Goal: Transaction & Acquisition: Purchase product/service

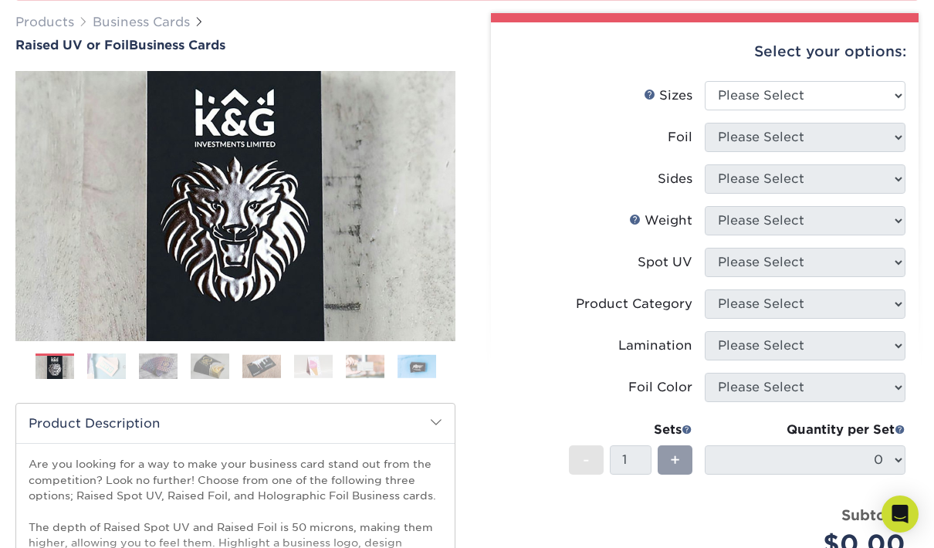
scroll to position [233, 0]
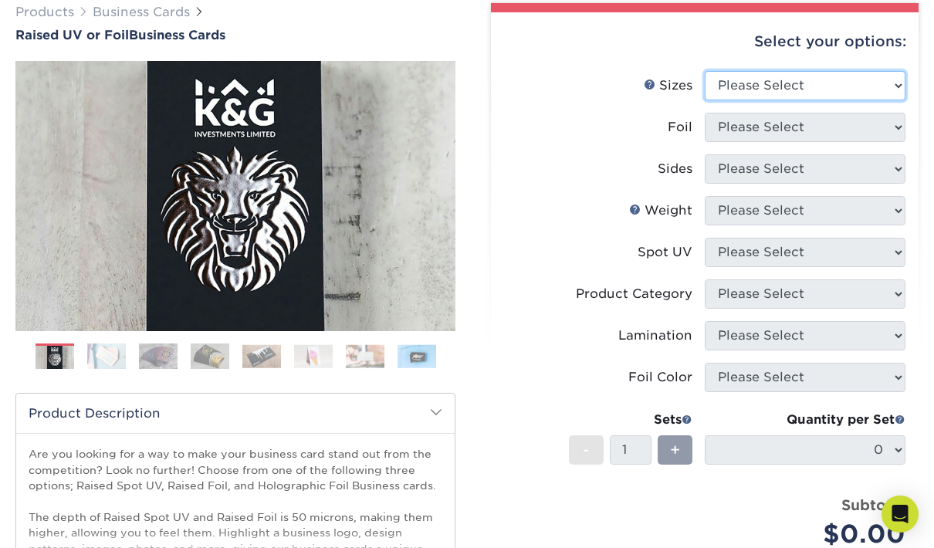
click at [904, 83] on select "Please Select 2" x 3.5" - Standard" at bounding box center [805, 85] width 201 height 29
select select "2.00x3.50"
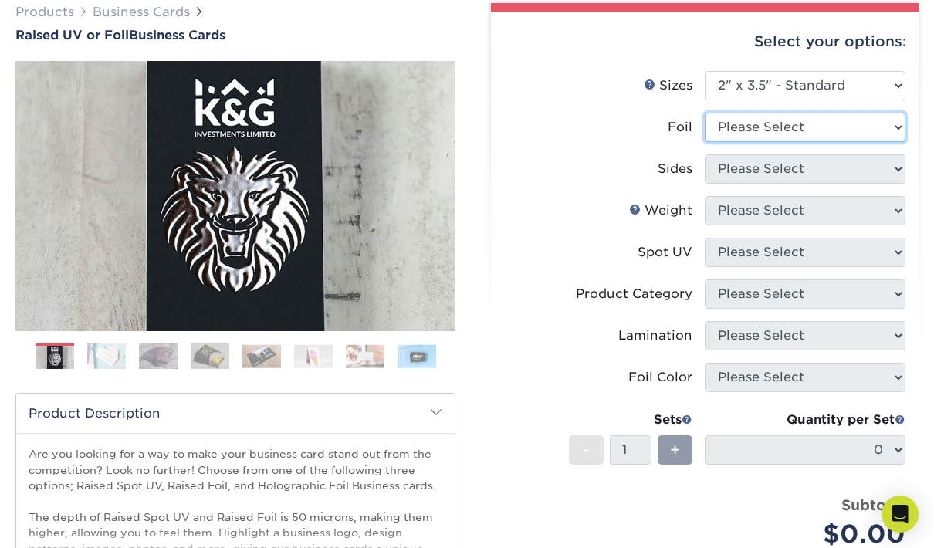
click at [886, 123] on select "Please Select No Yes" at bounding box center [805, 127] width 201 height 29
select select "1"
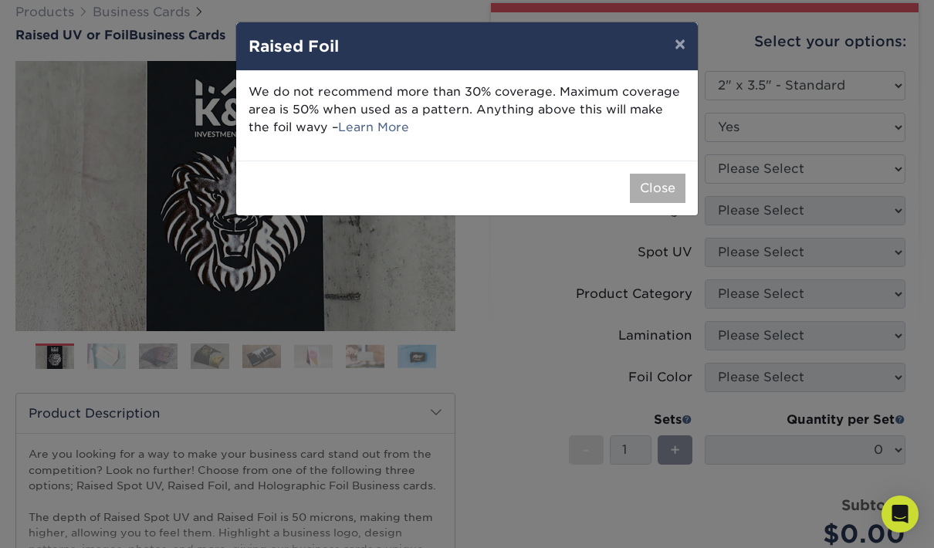
click at [677, 193] on button "Close" at bounding box center [658, 188] width 56 height 29
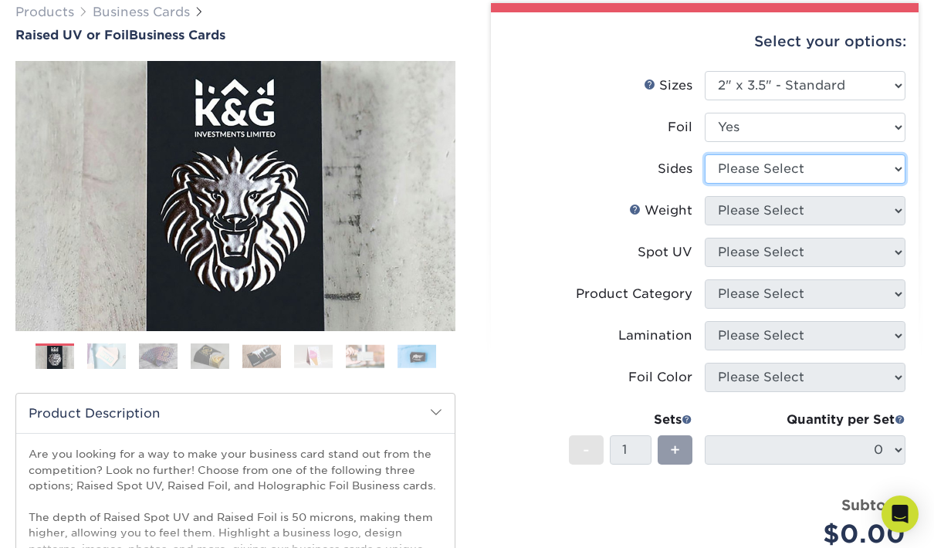
click at [882, 172] on select "Please Select Print Both Sides - Foil Both Sides Print Both Sides - Foil Front …" at bounding box center [805, 168] width 201 height 29
select select "34527644-b4fd-4ffb-9092-1318eefcd9d9"
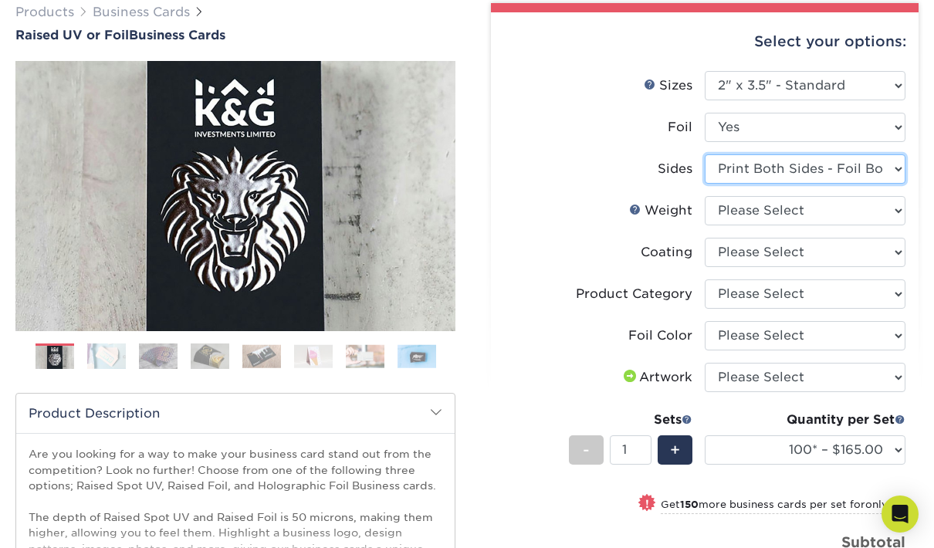
scroll to position [225, 0]
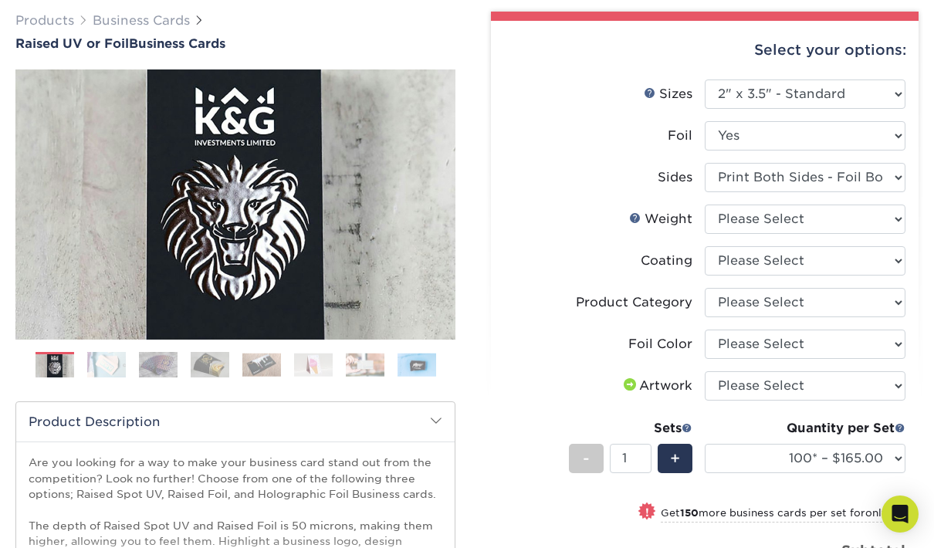
click at [892, 223] on select "Please Select 16PT" at bounding box center [805, 219] width 201 height 29
select select "16PT"
click at [882, 263] on select at bounding box center [805, 260] width 201 height 29
select select "3e7618de-abca-4bda-9f97-8b9129e913d8"
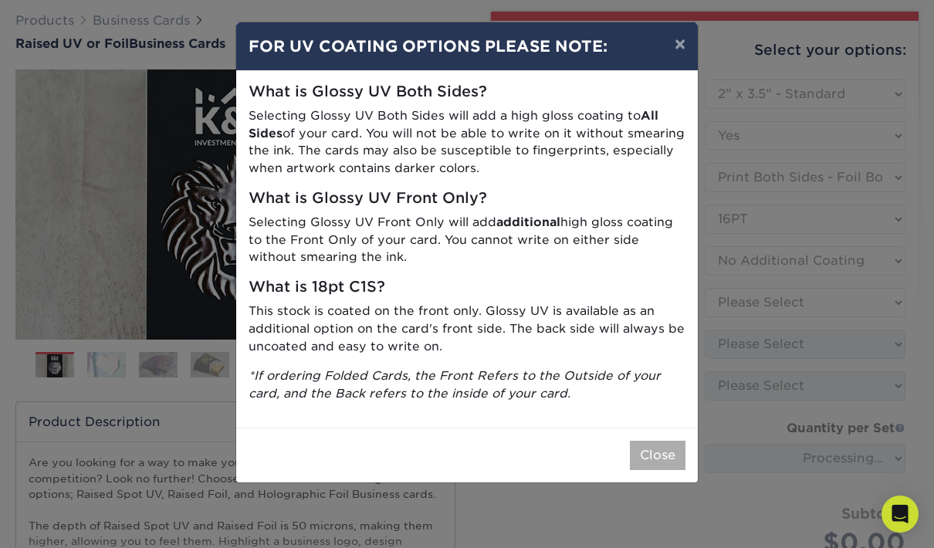
click at [665, 444] on button "Close" at bounding box center [658, 455] width 56 height 29
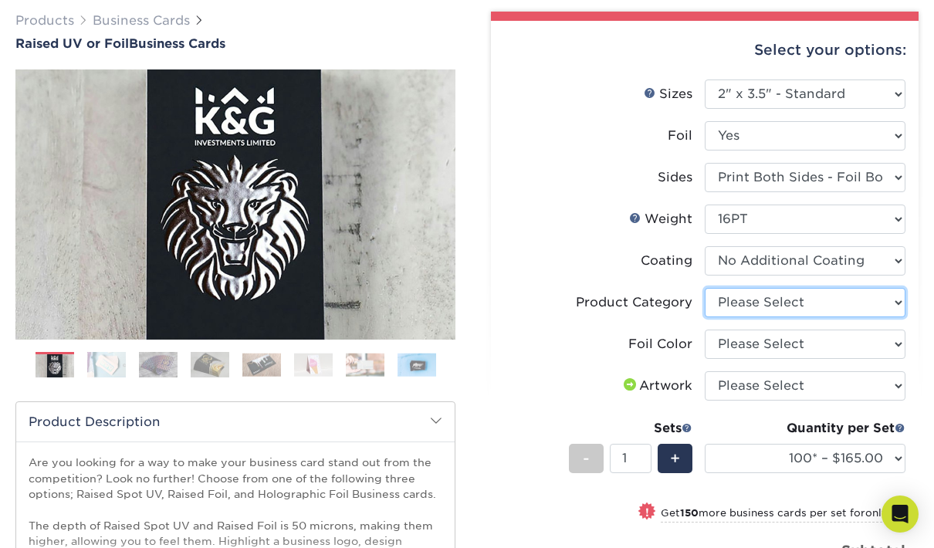
click at [885, 309] on select "Please Select Business Cards" at bounding box center [805, 302] width 201 height 29
select select "3b5148f1-0588-4f88-a218-97bcfdce65c1"
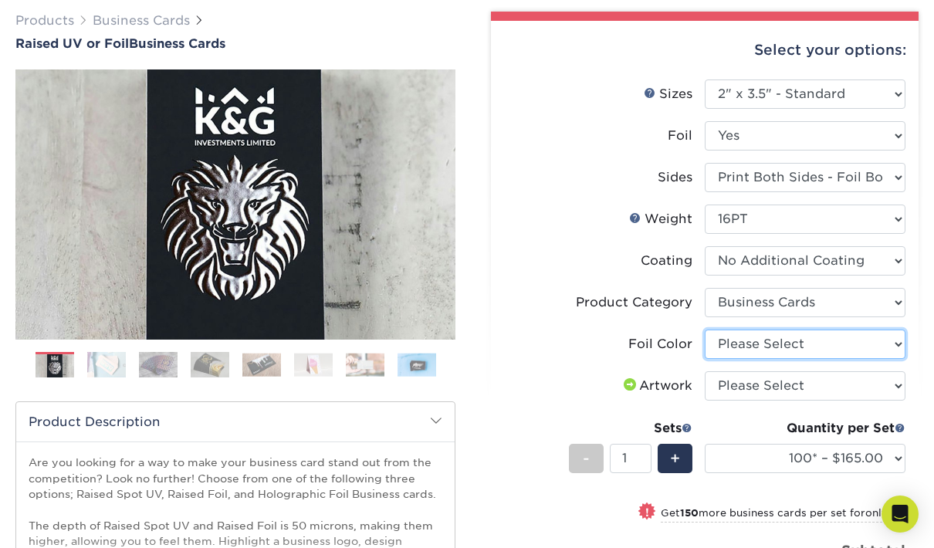
click at [880, 344] on select "Please Select Silver Foil Holographic Foil Gold Foil" at bounding box center [805, 344] width 201 height 29
select select "a834dd52-fe06-4ed6-9a86-5bd3c2d02515"
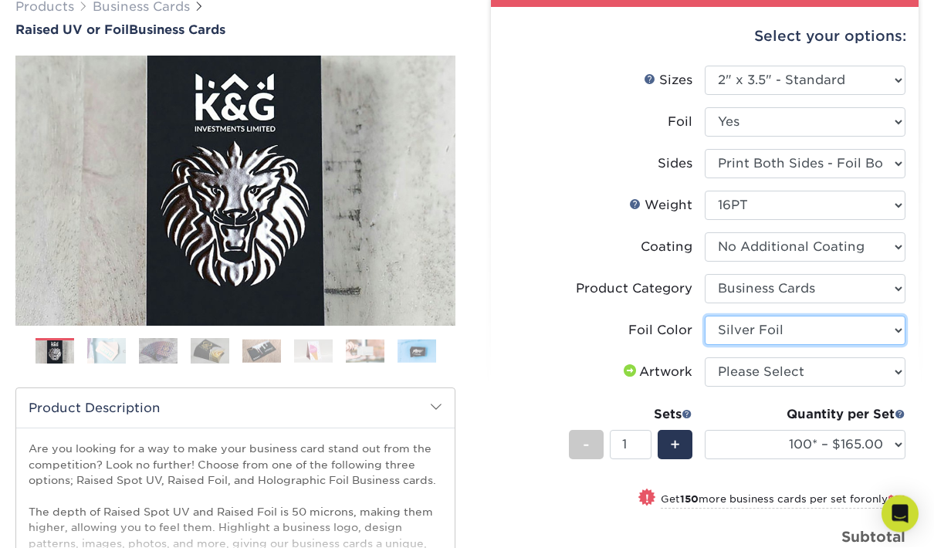
scroll to position [239, 0]
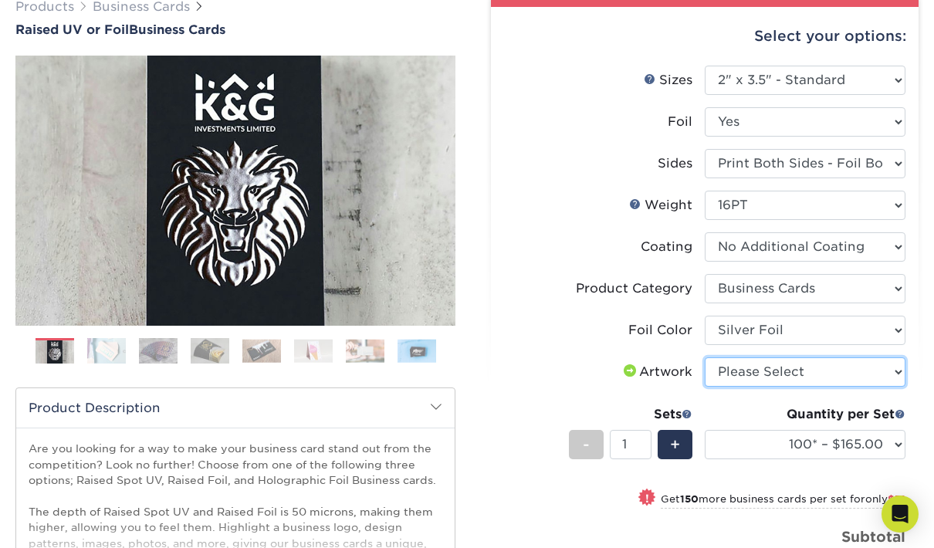
click at [869, 374] on select "Please Select I will upload files I need a design - $100" at bounding box center [805, 371] width 201 height 29
select select "upload"
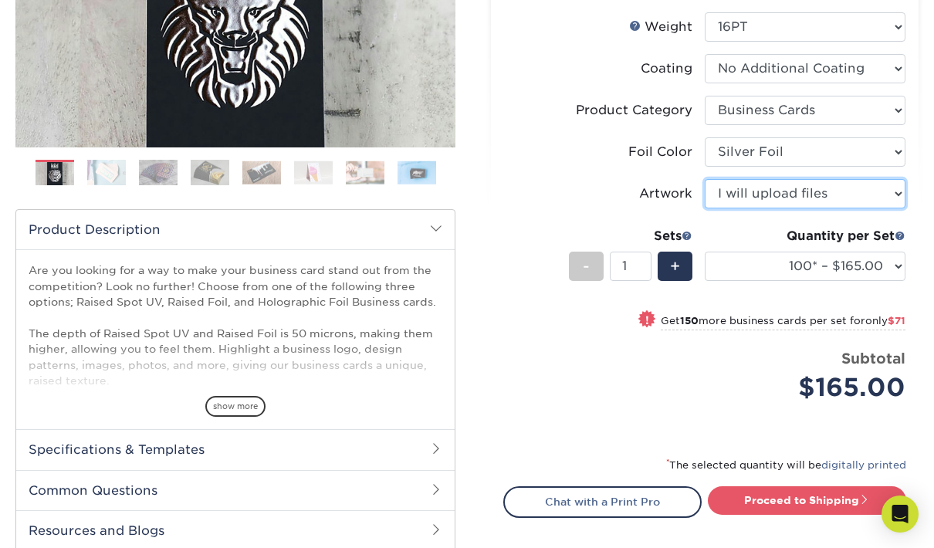
scroll to position [418, 0]
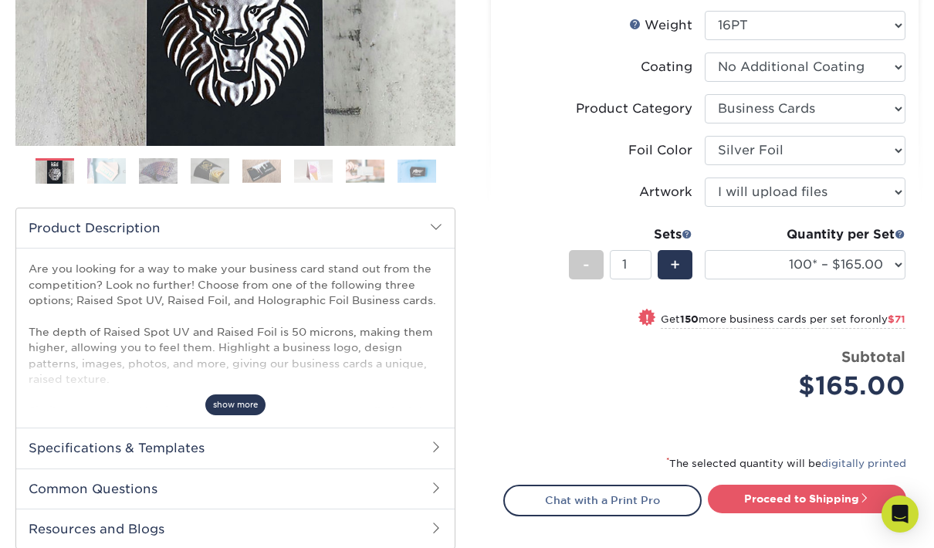
click at [217, 405] on span "show more" at bounding box center [235, 405] width 60 height 21
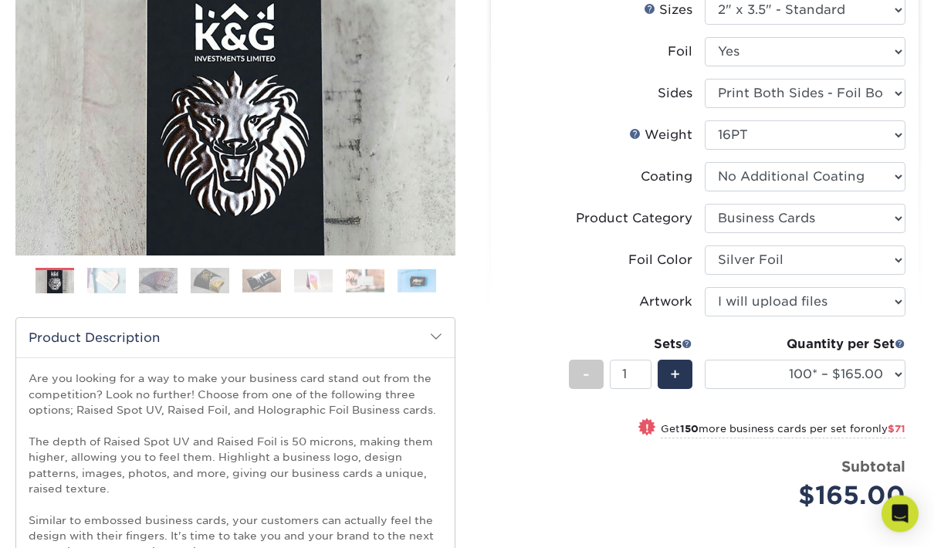
scroll to position [300, 0]
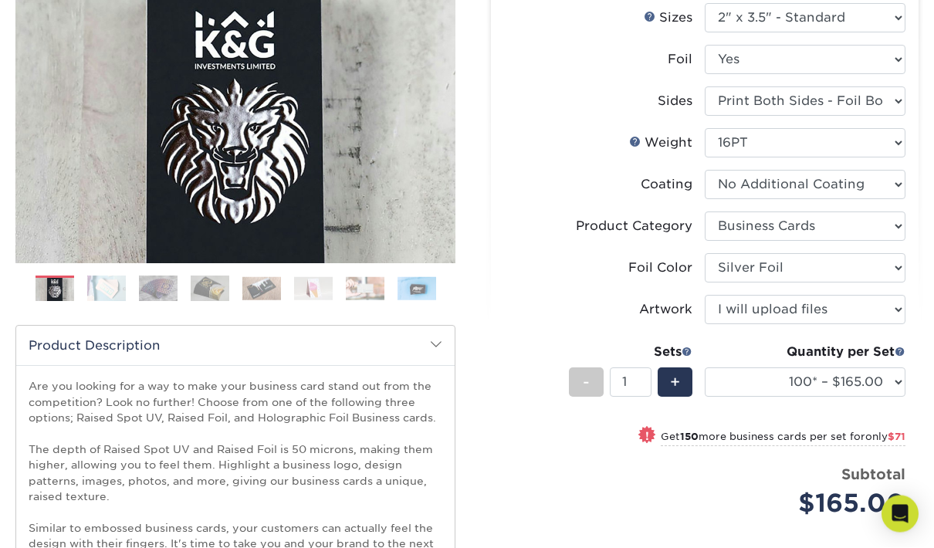
click at [690, 344] on div "Sets" at bounding box center [631, 353] width 124 height 19
click at [690, 352] on span at bounding box center [687, 352] width 11 height 11
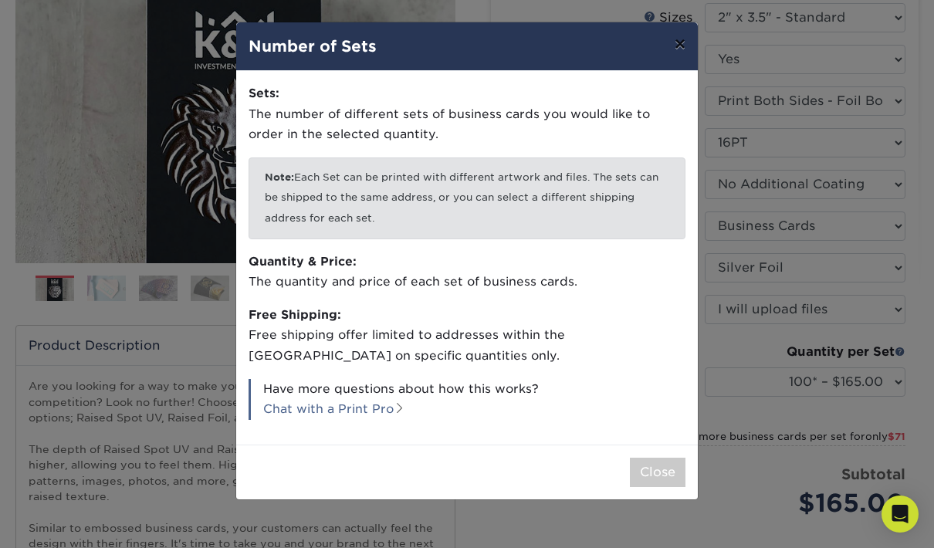
click at [677, 48] on button "×" at bounding box center [680, 43] width 36 height 43
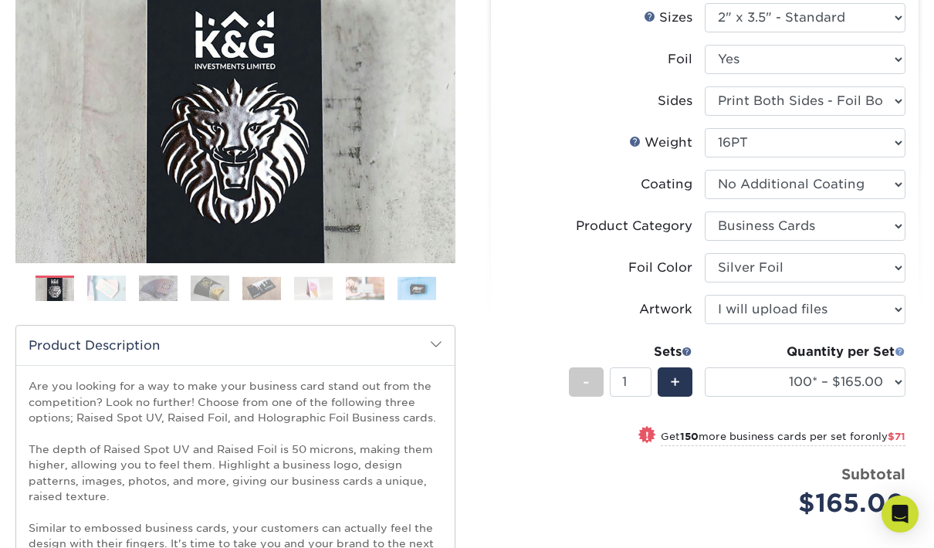
click at [896, 348] on span at bounding box center [900, 351] width 11 height 11
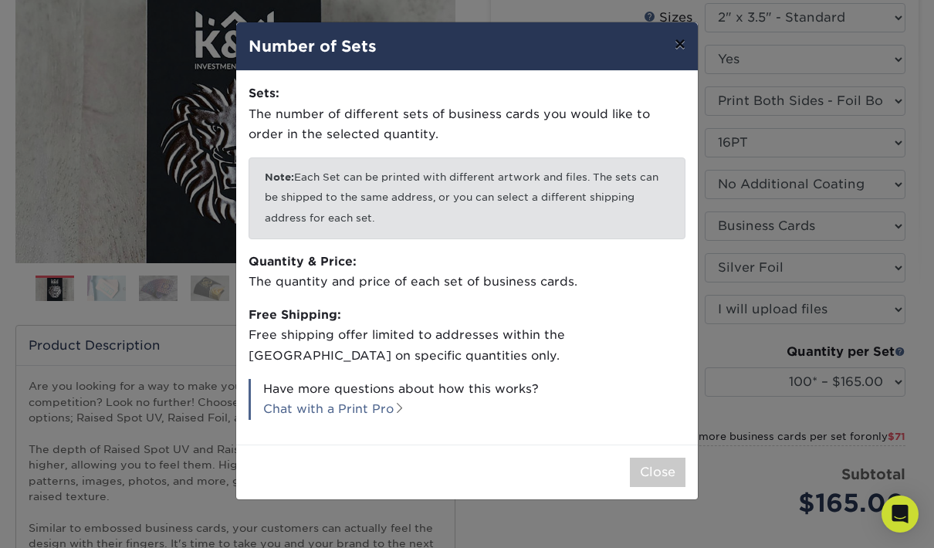
click at [667, 52] on button "×" at bounding box center [680, 43] width 36 height 43
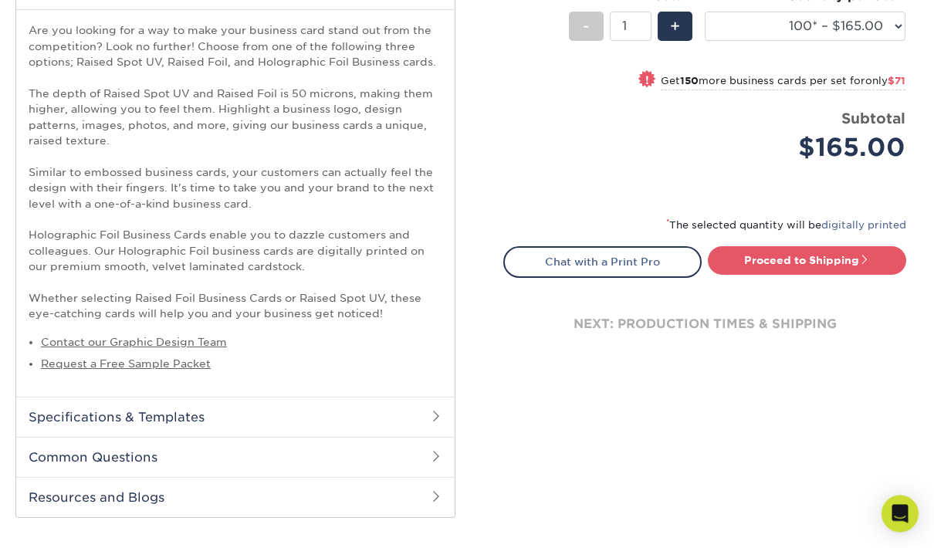
scroll to position [658, 0]
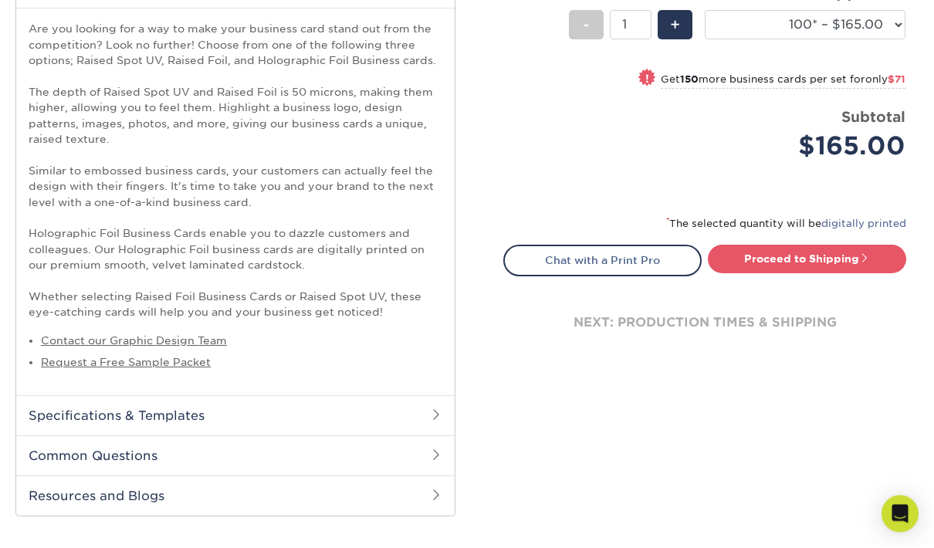
click at [76, 400] on h2 "Specifications & Templates" at bounding box center [235, 416] width 439 height 40
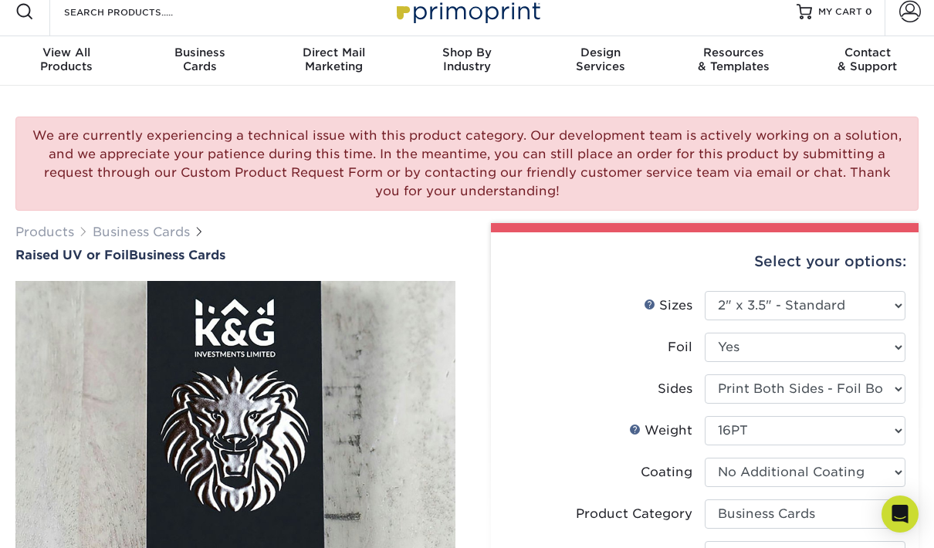
scroll to position [29, 0]
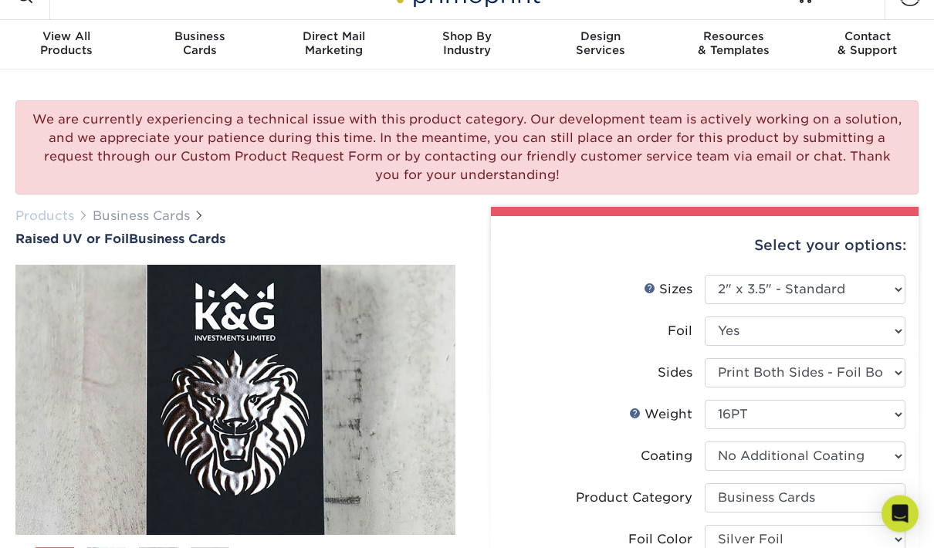
click at [58, 218] on link "Products" at bounding box center [44, 216] width 59 height 15
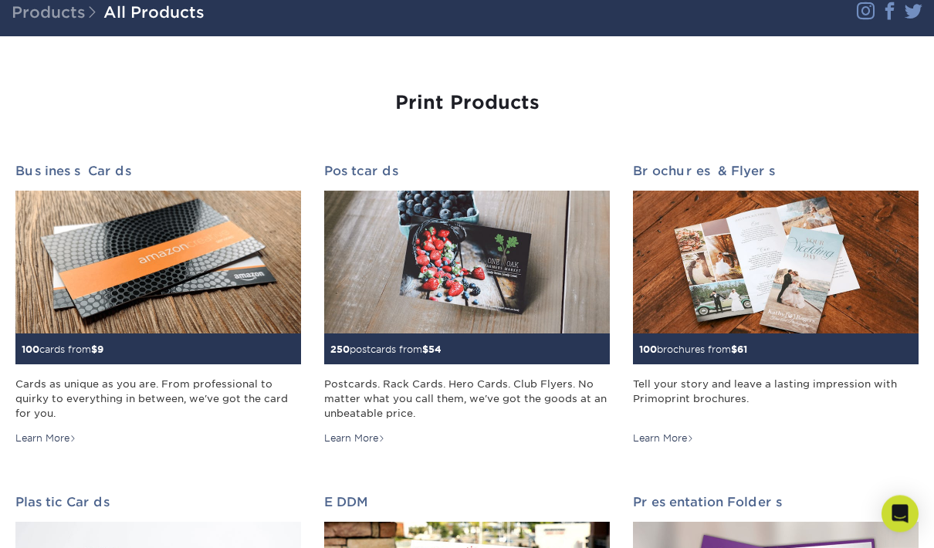
scroll to position [111, 0]
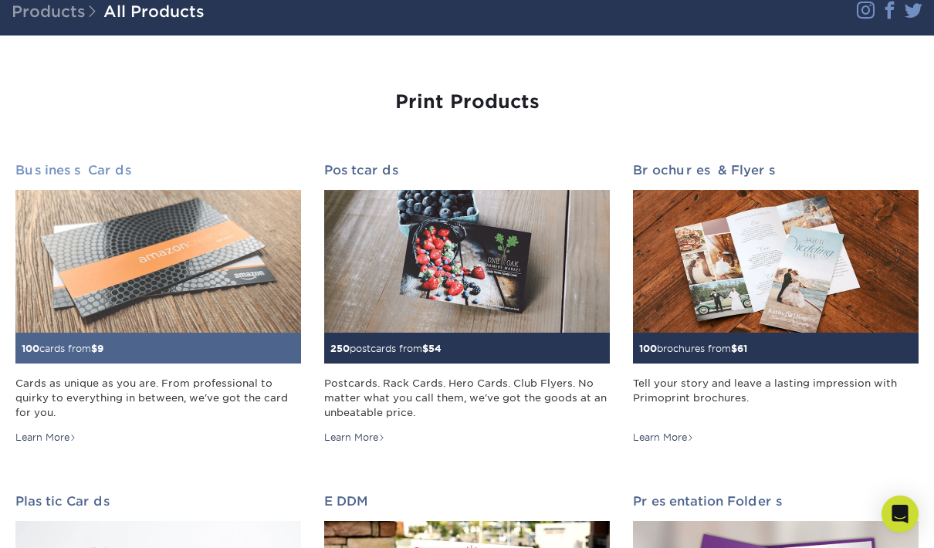
click at [57, 280] on img at bounding box center [158, 261] width 286 height 143
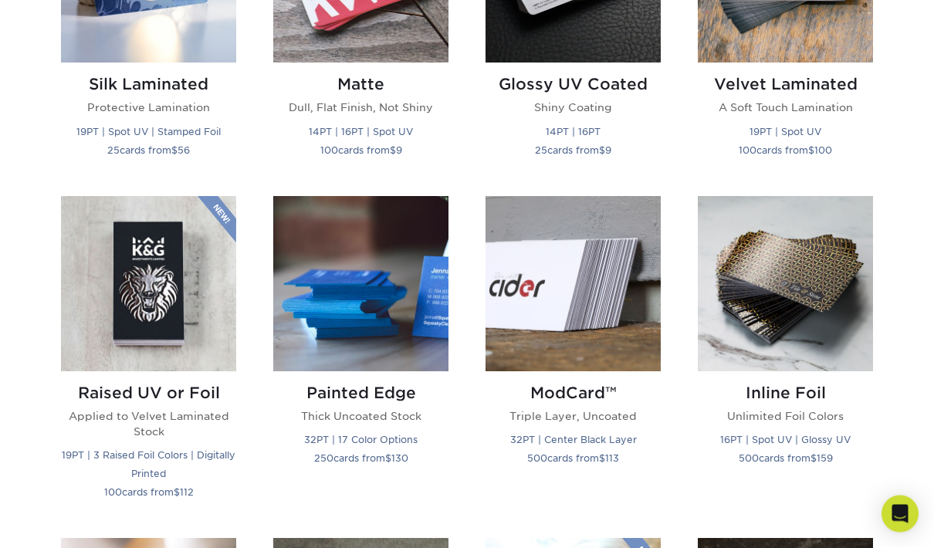
scroll to position [894, 0]
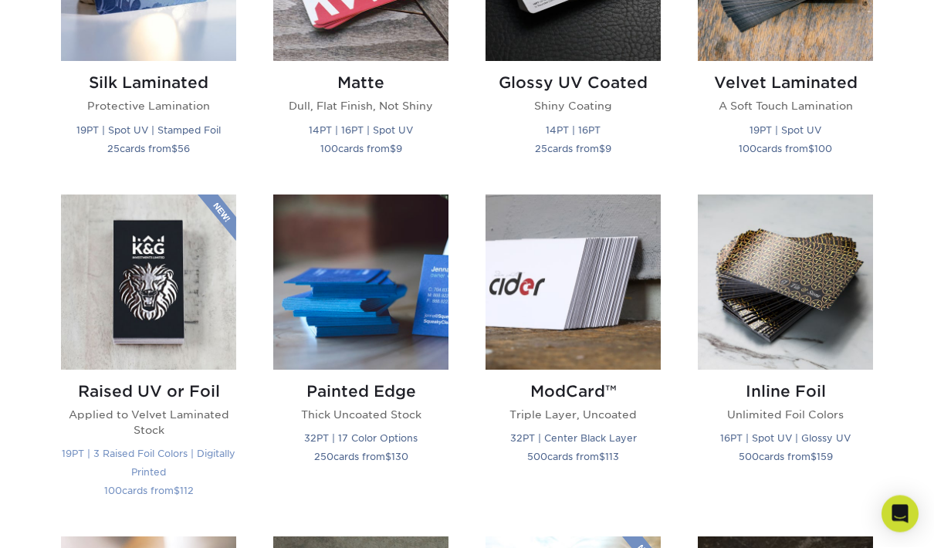
click at [100, 311] on img at bounding box center [148, 282] width 175 height 175
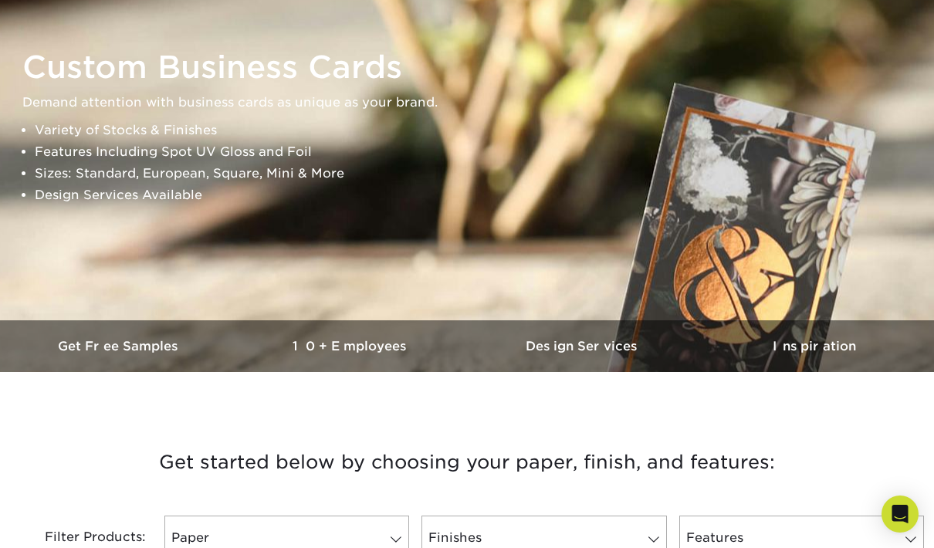
scroll to position [162, 0]
